Goal: Task Accomplishment & Management: Use online tool/utility

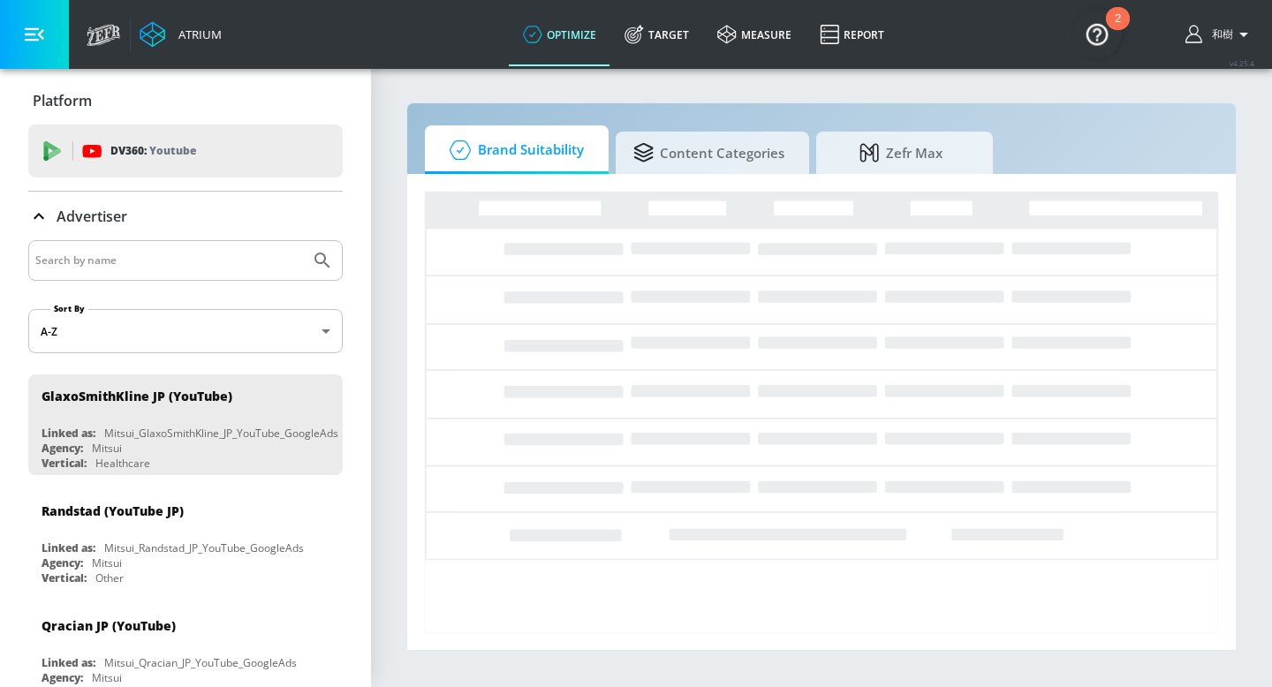
click at [49, 44] on button "button" at bounding box center [34, 34] width 69 height 69
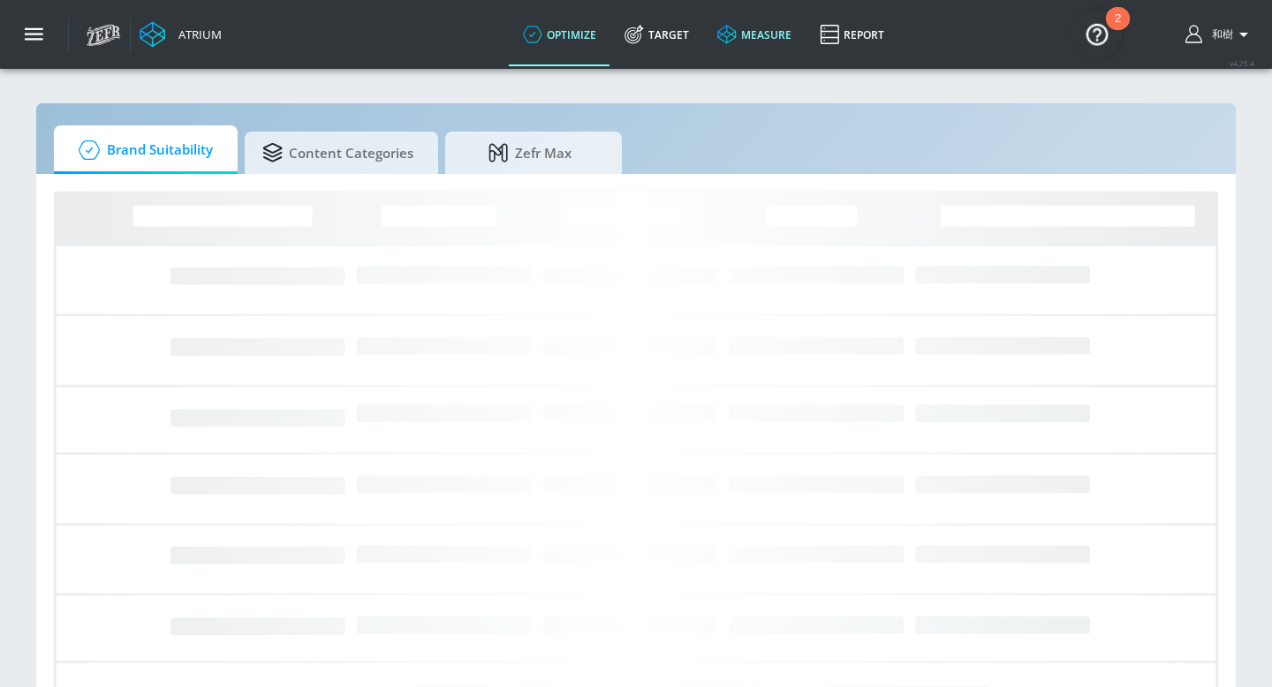
click at [728, 42] on icon at bounding box center [726, 34] width 19 height 19
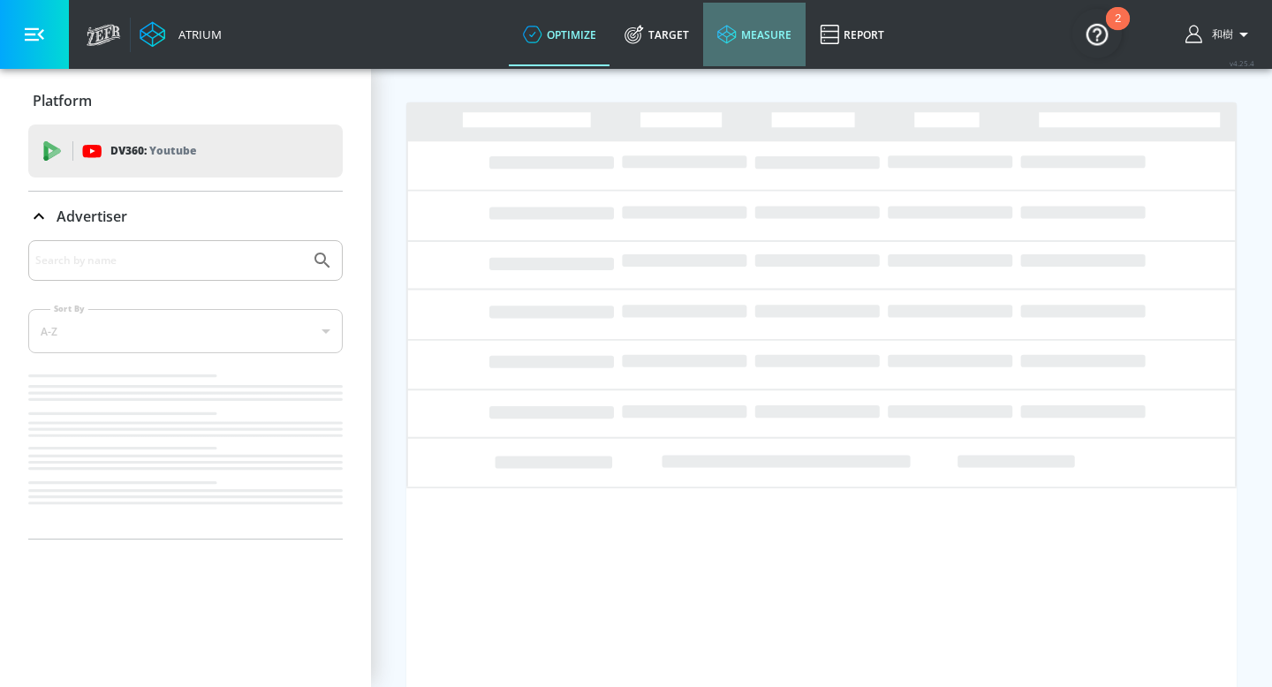
click at [738, 45] on link "measure" at bounding box center [754, 35] width 102 height 64
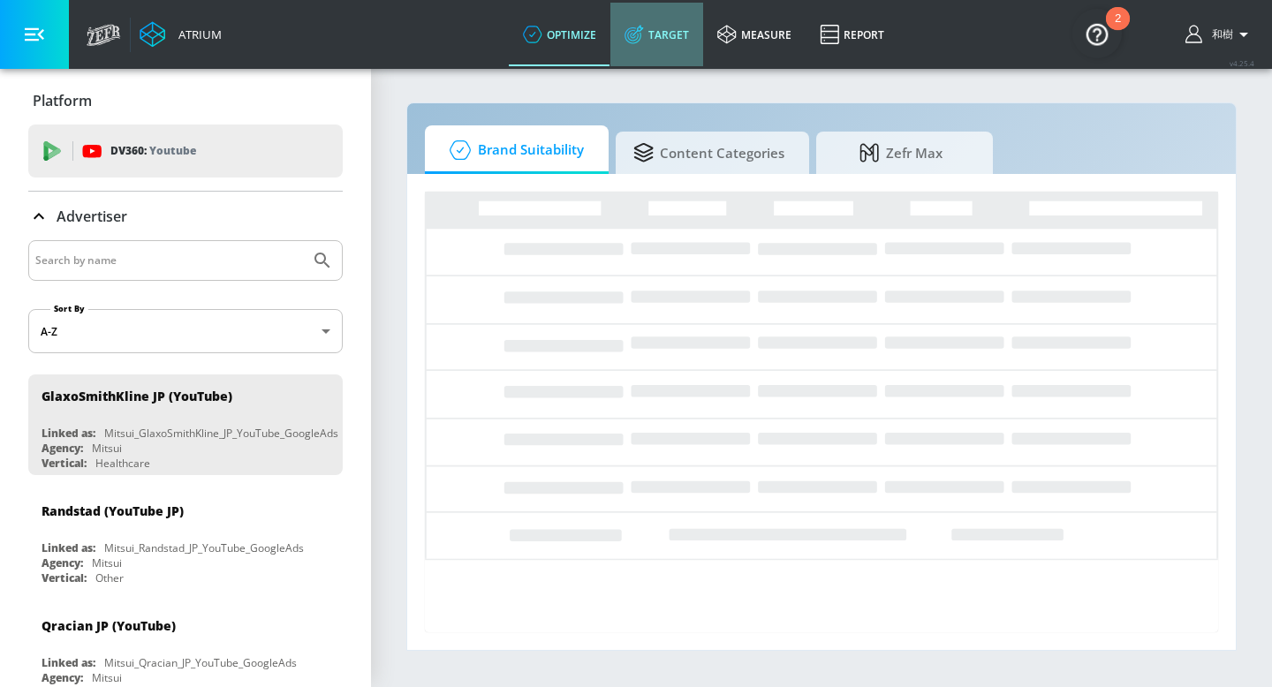
click at [654, 56] on link "Target" at bounding box center [656, 35] width 93 height 64
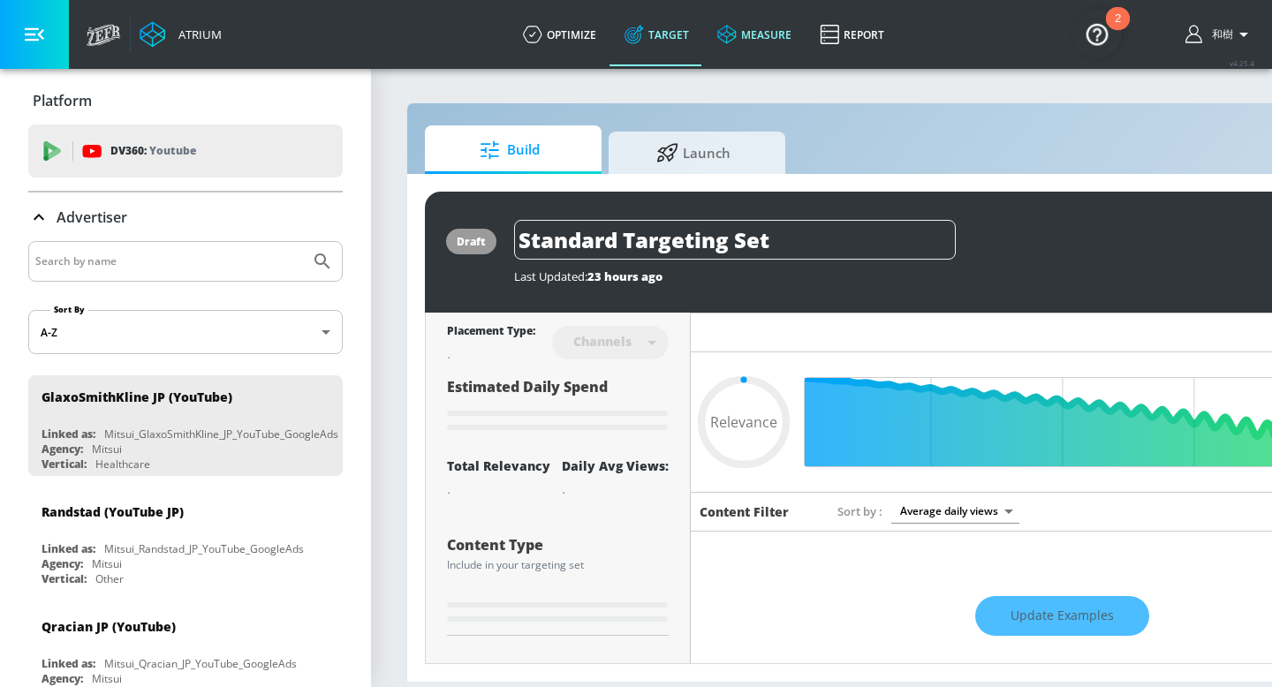
click at [751, 36] on link "measure" at bounding box center [754, 35] width 102 height 64
type input "0.05"
